Goal: Find specific page/section

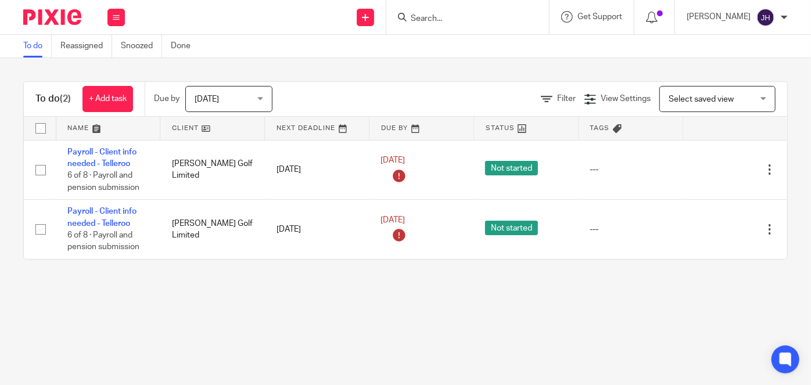
click at [493, 17] on input "Search" at bounding box center [462, 19] width 105 height 10
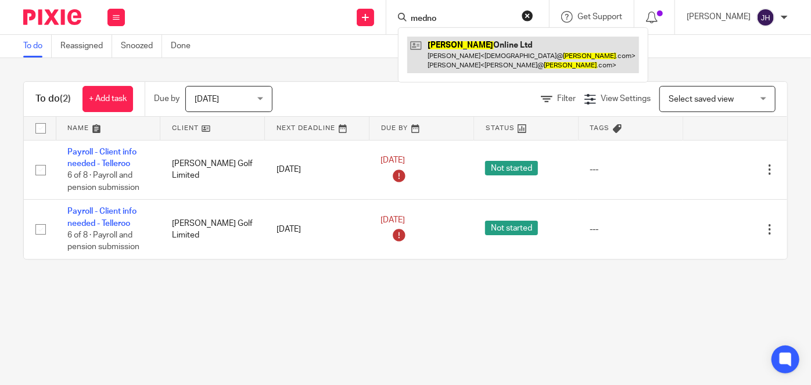
type input "medno"
click at [528, 53] on link at bounding box center [523, 55] width 232 height 36
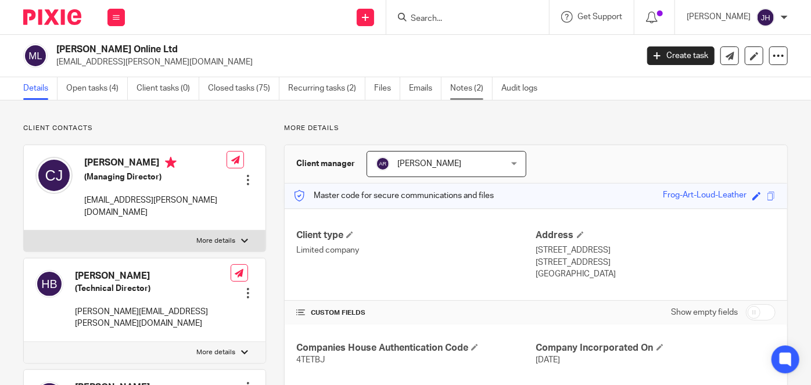
click at [477, 91] on link "Notes (2)" at bounding box center [471, 88] width 42 height 23
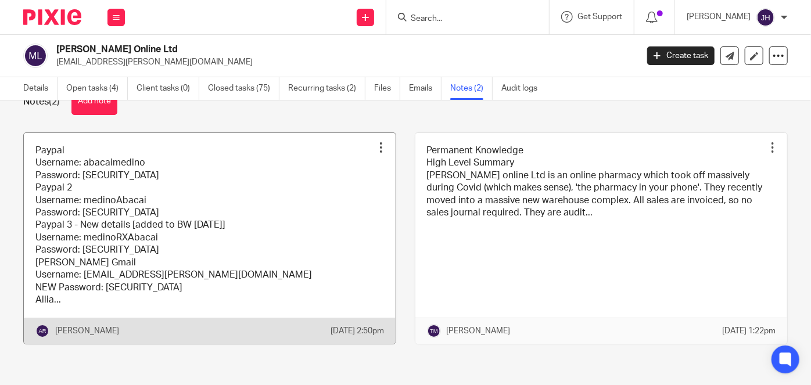
scroll to position [46, 0]
click at [212, 227] on link at bounding box center [210, 239] width 372 height 212
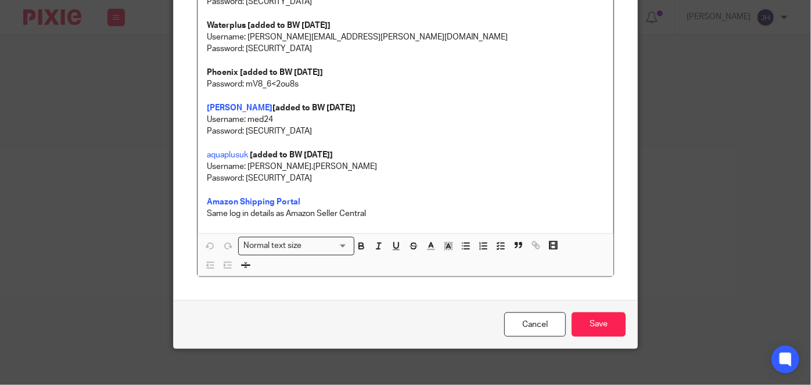
scroll to position [653, 0]
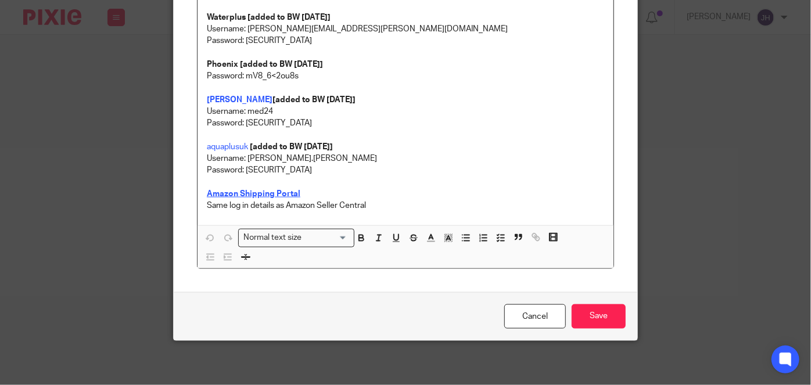
click at [278, 193] on strong "Amazon Shipping Portal" at bounding box center [254, 194] width 94 height 8
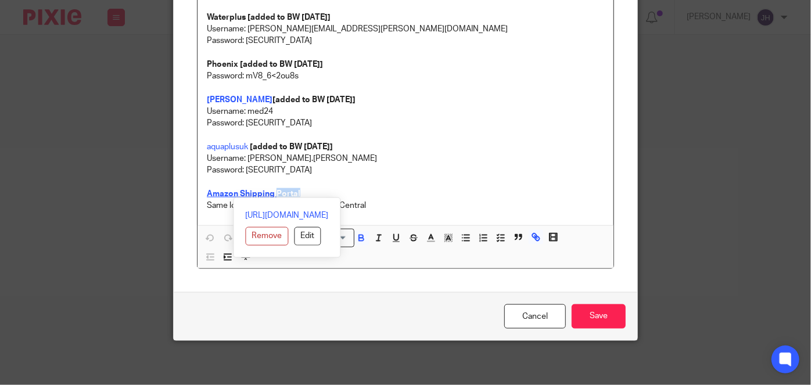
click at [278, 193] on strong "Amazon Shipping Portal" at bounding box center [254, 194] width 94 height 8
click at [281, 213] on link "[URL][DOMAIN_NAME]" at bounding box center [287, 216] width 83 height 12
